Goal: Find specific page/section: Find specific page/section

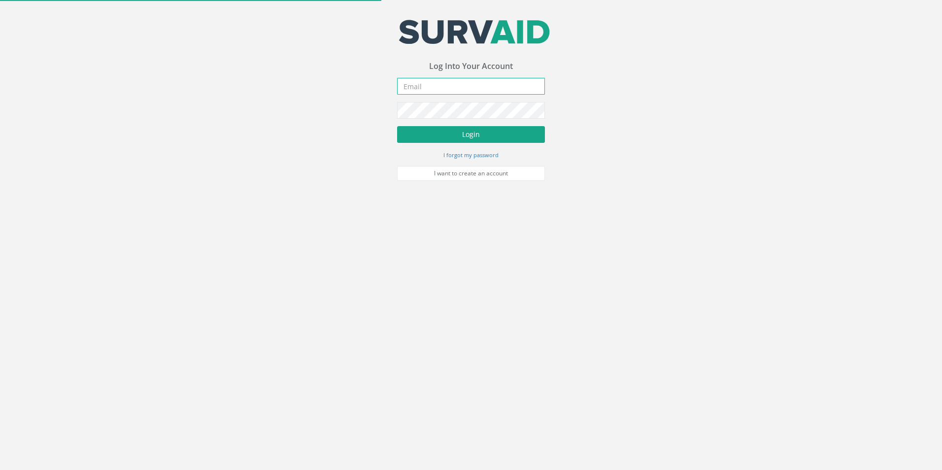
type input "[PERSON_NAME][EMAIL_ADDRESS][PERSON_NAME][DOMAIN_NAME]"
click at [471, 129] on button "Login" at bounding box center [471, 134] width 148 height 17
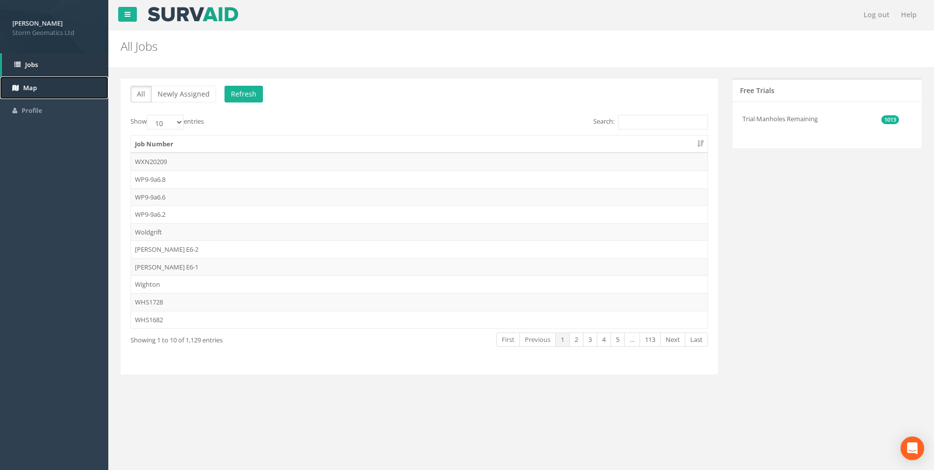
click at [28, 89] on span "Map" at bounding box center [30, 87] width 14 height 9
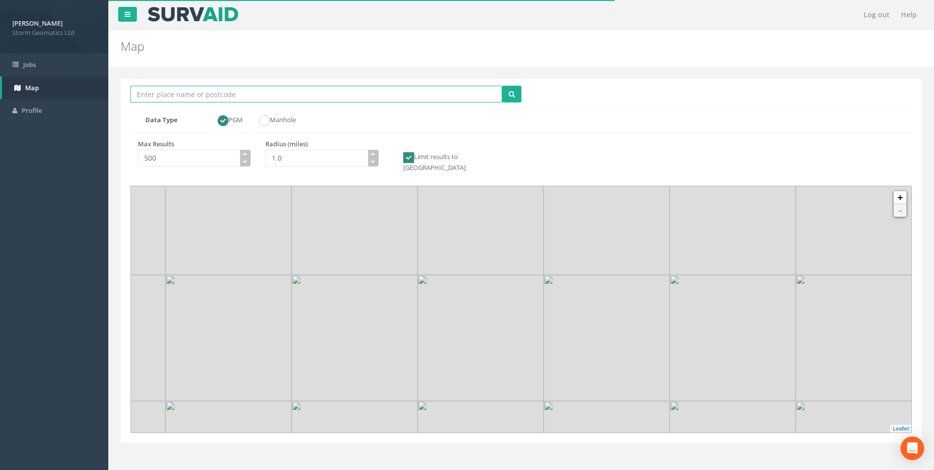
click at [347, 89] on input "Location Search Box" at bounding box center [317, 94] width 372 height 17
click at [505, 96] on button "submit" at bounding box center [511, 94] width 19 height 17
click at [419, 98] on input "chadbury" at bounding box center [317, 94] width 372 height 17
click at [502, 86] on button "submit" at bounding box center [511, 94] width 19 height 17
click at [146, 93] on input "chadbury evesham" at bounding box center [317, 94] width 372 height 17
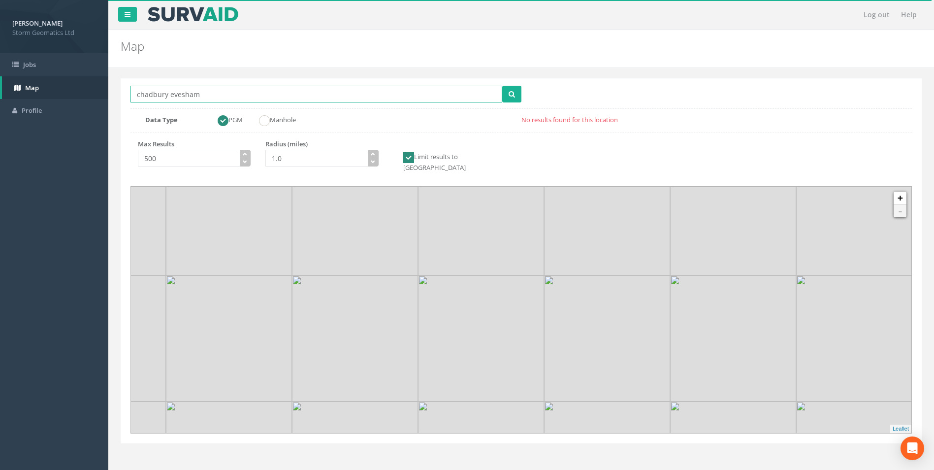
click at [146, 93] on input "chadbury evesham" at bounding box center [317, 94] width 372 height 17
type input "evesham"
click at [502, 86] on button "submit" at bounding box center [511, 94] width 19 height 17
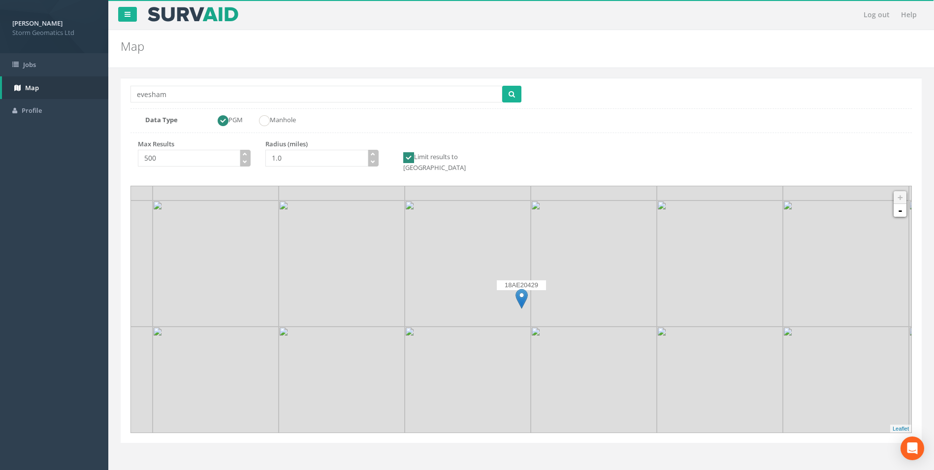
click at [898, 208] on img at bounding box center [846, 263] width 126 height 126
click at [900, 206] on link "-" at bounding box center [900, 210] width 13 height 13
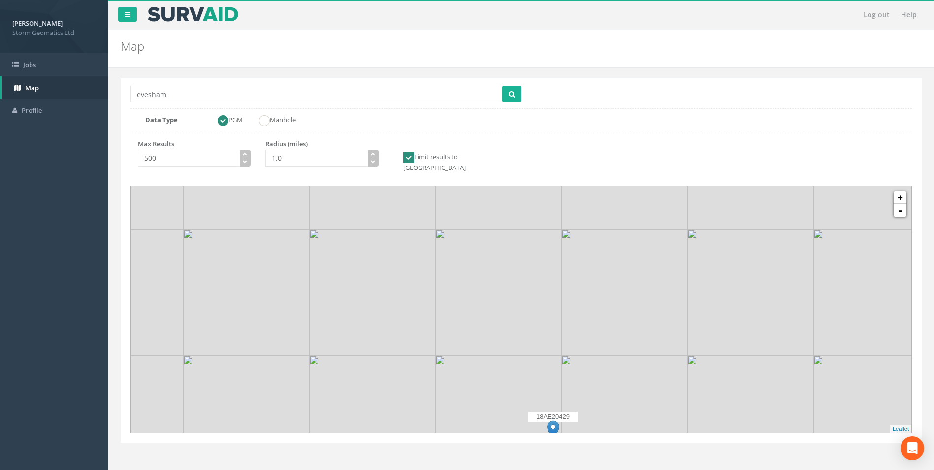
drag, startPoint x: 458, startPoint y: 231, endPoint x: 489, endPoint y: 356, distance: 129.0
click at [489, 356] on img at bounding box center [498, 418] width 126 height 126
click at [327, 238] on img at bounding box center [372, 292] width 126 height 126
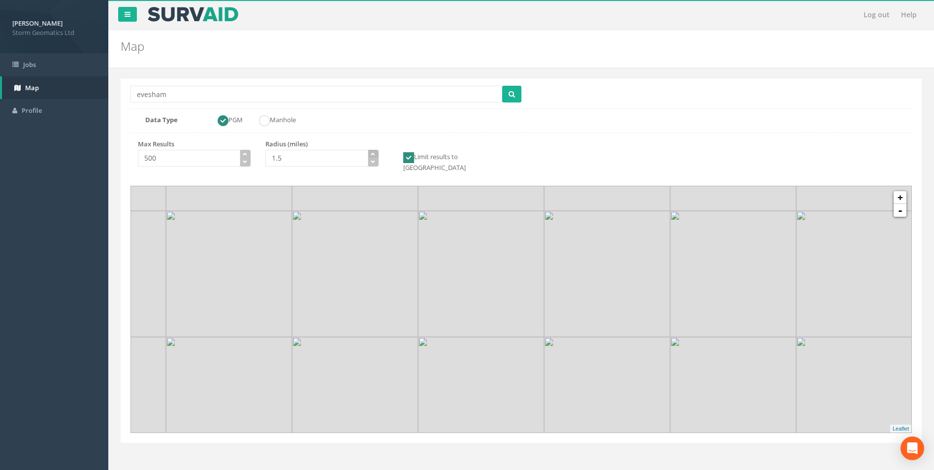
click at [376, 155] on button "button" at bounding box center [373, 154] width 11 height 9
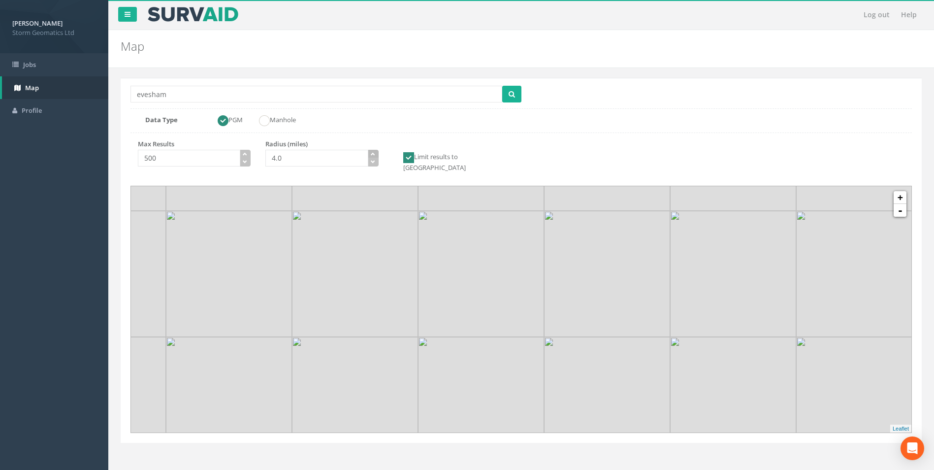
click at [376, 155] on button "button" at bounding box center [373, 154] width 11 height 9
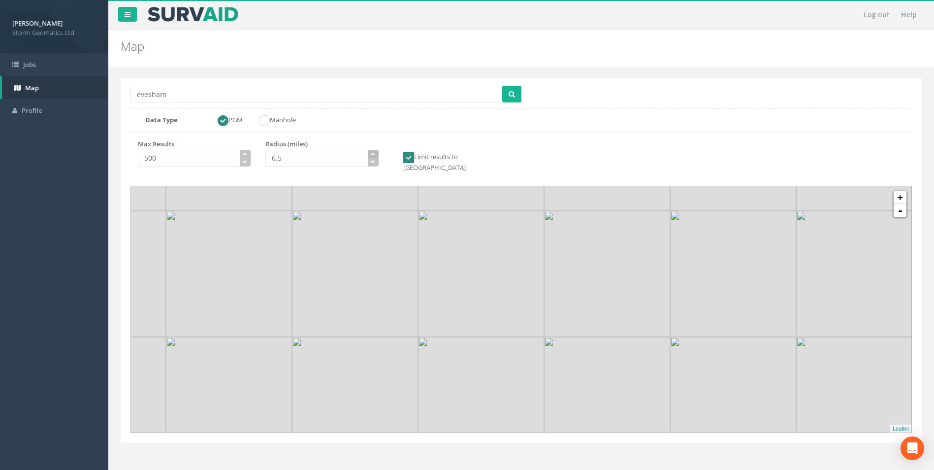
click at [376, 155] on button "button" at bounding box center [373, 154] width 11 height 9
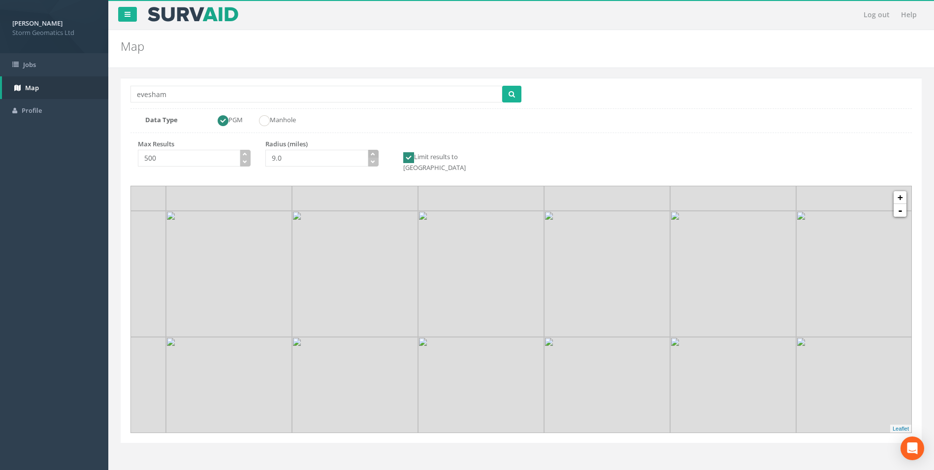
click at [376, 155] on button "button" at bounding box center [373, 154] width 11 height 9
type input "10.5"
click at [376, 155] on button "button" at bounding box center [373, 154] width 11 height 9
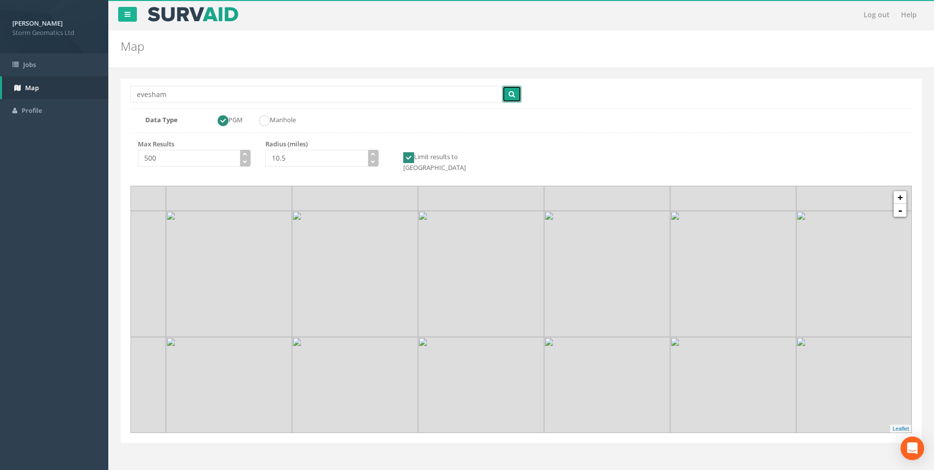
click at [516, 94] on button "submit" at bounding box center [511, 94] width 19 height 17
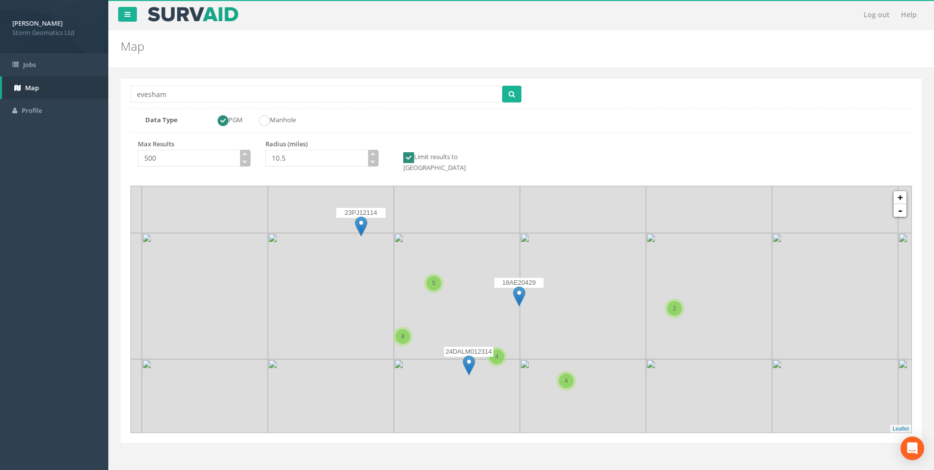
click at [471, 265] on img at bounding box center [457, 296] width 126 height 126
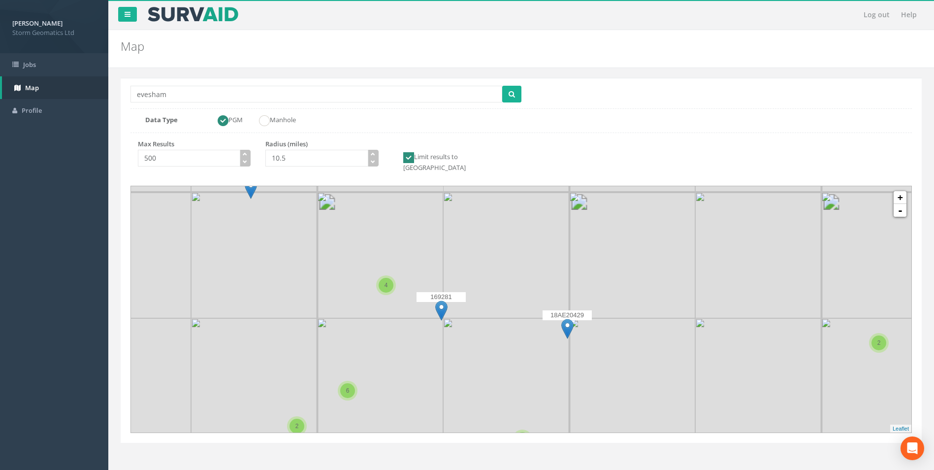
click at [515, 276] on img at bounding box center [506, 255] width 126 height 126
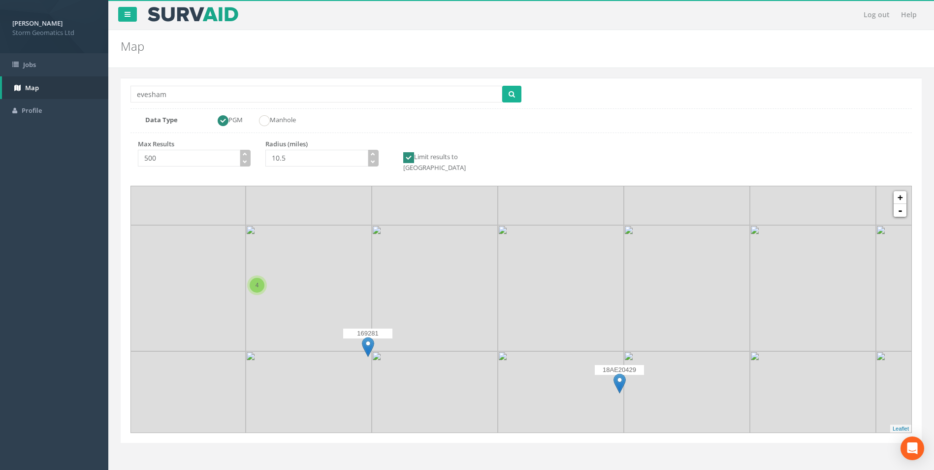
click at [514, 288] on img at bounding box center [561, 288] width 126 height 126
drag, startPoint x: 542, startPoint y: 300, endPoint x: 450, endPoint y: 215, distance: 125.1
click at [450, 215] on img at bounding box center [454, 258] width 126 height 126
drag, startPoint x: 451, startPoint y: 262, endPoint x: 365, endPoint y: 265, distance: 85.7
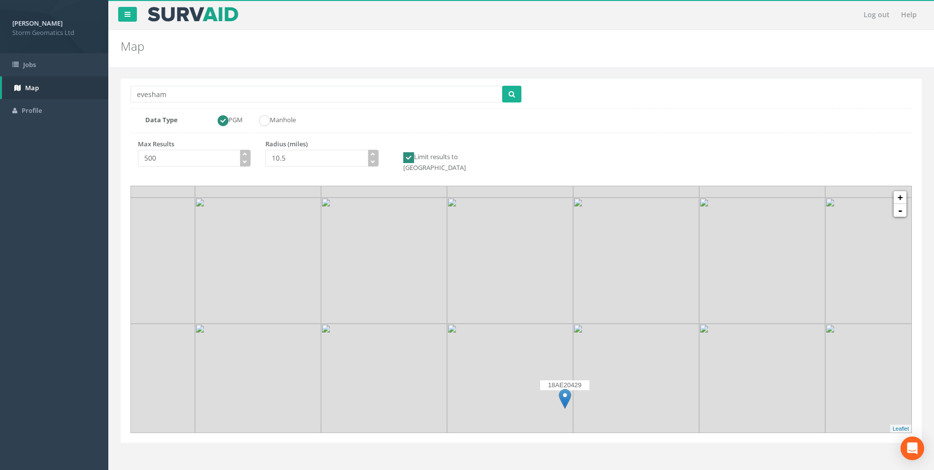
click at [365, 265] on img at bounding box center [384, 260] width 126 height 126
drag, startPoint x: 576, startPoint y: 344, endPoint x: 586, endPoint y: 260, distance: 84.8
click at [586, 260] on img at bounding box center [646, 314] width 126 height 126
